Goal: Book appointment/travel/reservation

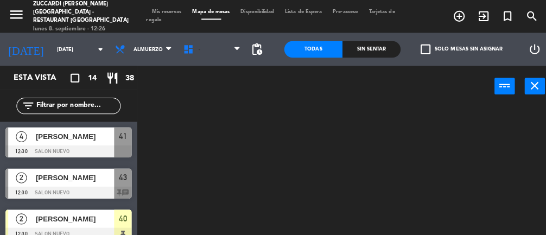
click at [207, 51] on span "-" at bounding box center [209, 49] width 67 height 24
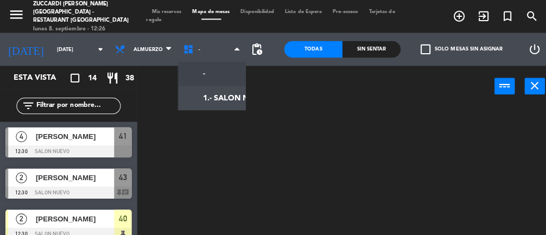
click at [220, 91] on ng-component "menu Zuccardi [PERSON_NAME][GEOGRAPHIC_DATA] - Restaurant [GEOGRAPHIC_DATA] [DA…" at bounding box center [273, 116] width 546 height 233
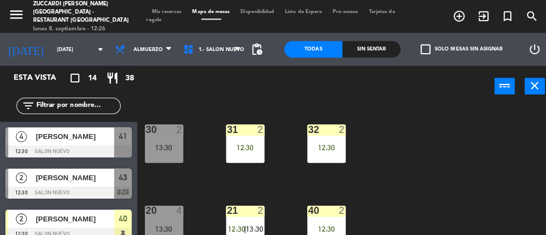
click at [82, 177] on span "[PERSON_NAME]" at bounding box center [74, 175] width 78 height 11
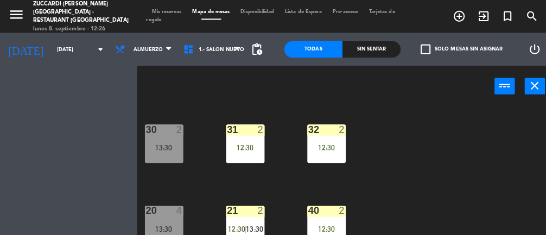
click at [160, 222] on div "13:30" at bounding box center [162, 226] width 38 height 8
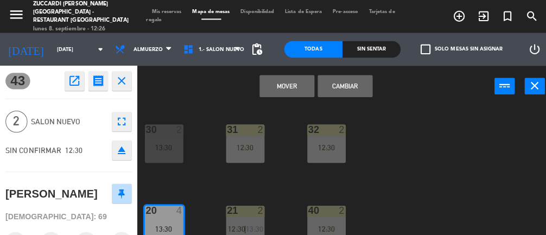
click at [349, 86] on button "Cambiar" at bounding box center [341, 85] width 54 height 22
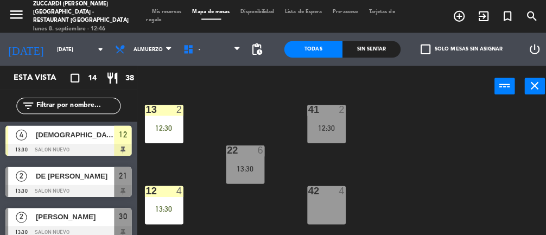
scroll to position [182, 0]
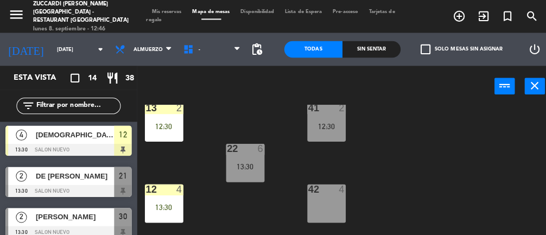
click at [74, 177] on span "DE [PERSON_NAME]" at bounding box center [74, 173] width 78 height 11
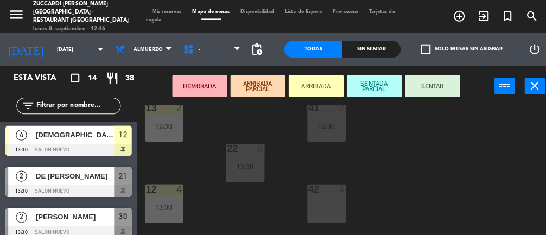
click at [318, 201] on div "42 4" at bounding box center [323, 201] width 38 height 38
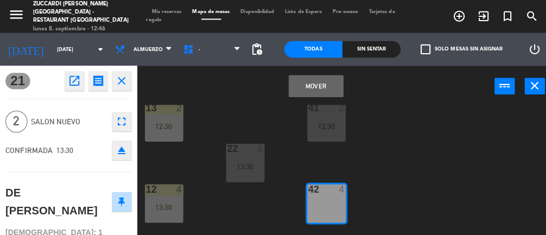
click at [306, 84] on button "Mover" at bounding box center [312, 85] width 54 height 22
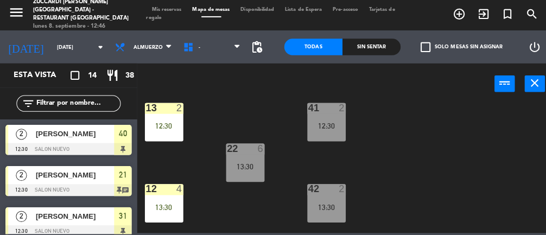
scroll to position [182, 0]
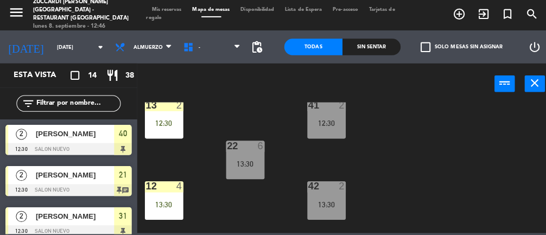
click at [331, 204] on div "13:30" at bounding box center [323, 205] width 38 height 8
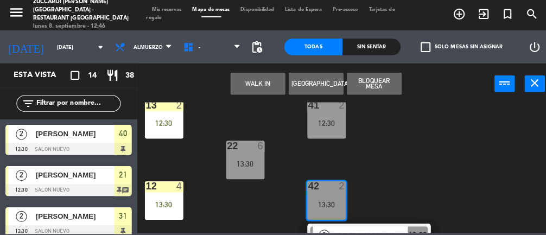
click at [316, 78] on button "[GEOGRAPHIC_DATA]" at bounding box center [312, 85] width 54 height 22
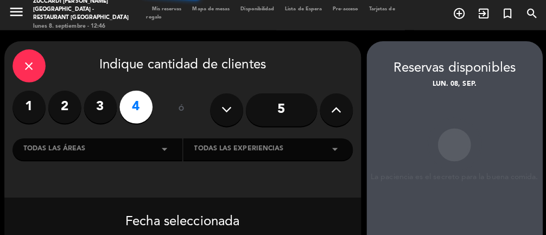
click at [18, 62] on div "close" at bounding box center [28, 68] width 33 height 33
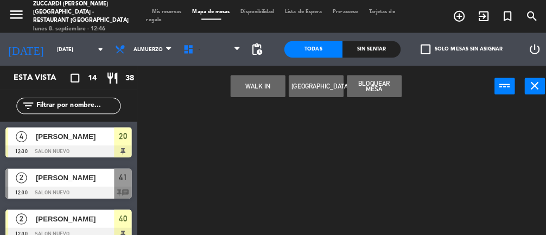
click at [212, 47] on span "-" at bounding box center [209, 49] width 67 height 24
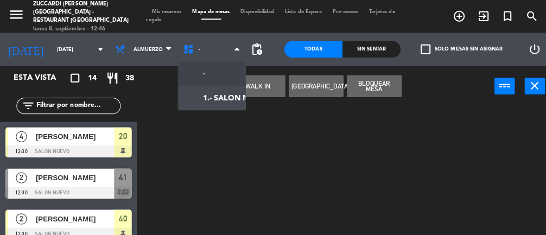
click at [217, 101] on ng-component "menu Zuccardi [PERSON_NAME][GEOGRAPHIC_DATA] - Restaurant [GEOGRAPHIC_DATA] [DA…" at bounding box center [273, 116] width 546 height 233
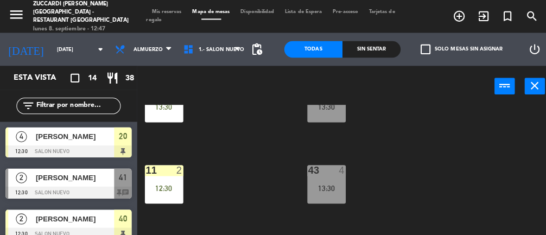
scroll to position [249, 0]
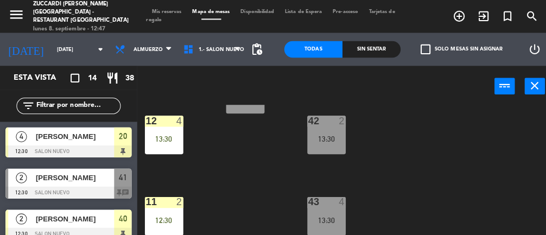
click at [322, 137] on div "13:30" at bounding box center [323, 137] width 38 height 8
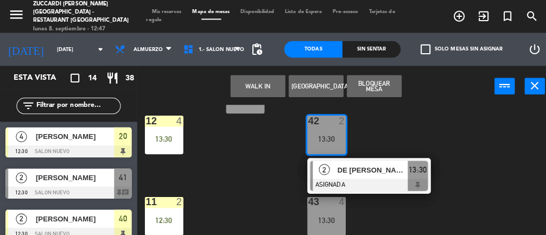
click at [376, 169] on span "DE [PERSON_NAME]" at bounding box center [368, 167] width 69 height 11
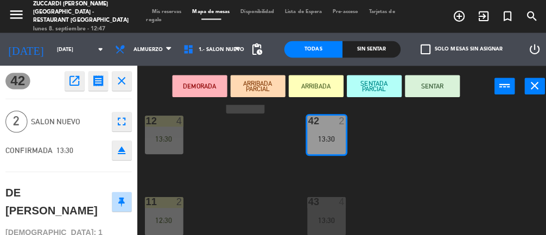
click at [322, 84] on button "ARRIBADA" at bounding box center [312, 85] width 54 height 22
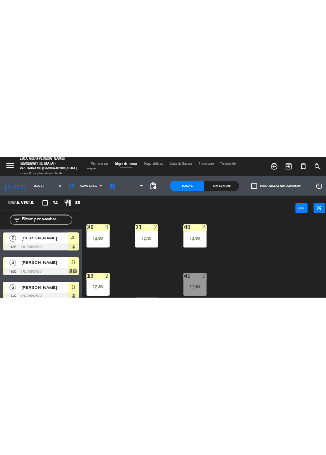
scroll to position [80, 0]
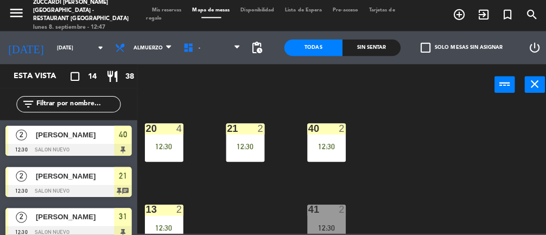
click at [234, 149] on div "12:30" at bounding box center [242, 147] width 38 height 8
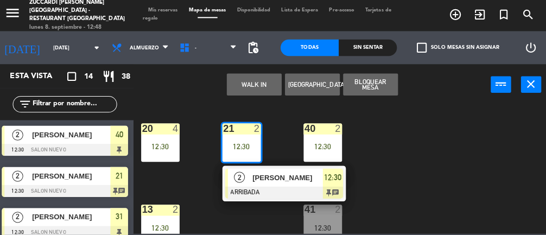
scroll to position [1, 0]
click at [427, 179] on div "30 2 13:30 31 2 12:30 32 2 12:30 20 4 12:30 21 2 12:30 2 [PERSON_NAME] ARRIBADA…" at bounding box center [343, 168] width 405 height 129
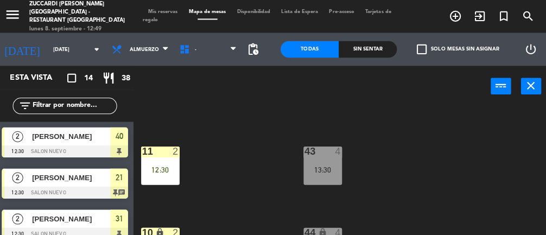
scroll to position [298, 0]
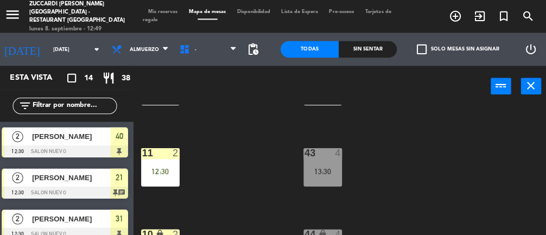
click at [332, 163] on div "43 4 13:30" at bounding box center [323, 165] width 38 height 38
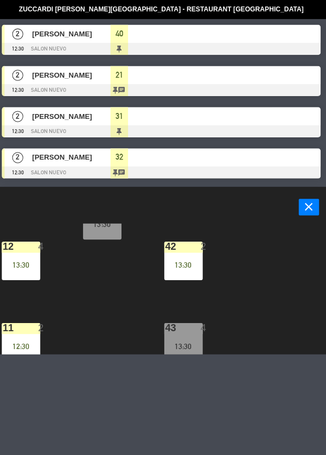
scroll to position [244, 0]
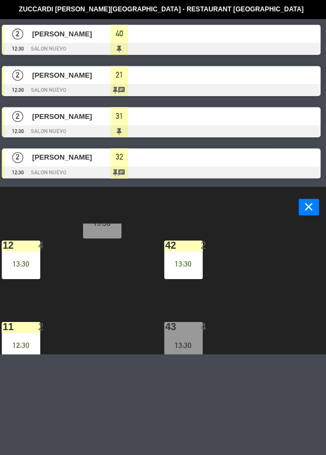
click at [185, 234] on div at bounding box center [185, 323] width 18 height 10
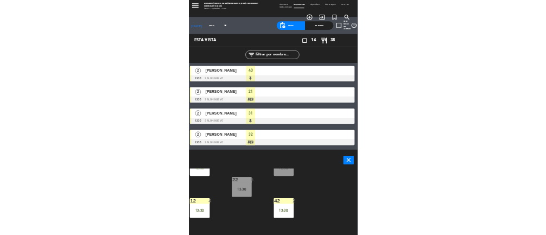
scroll to position [0, 0]
